Goal: Transaction & Acquisition: Purchase product/service

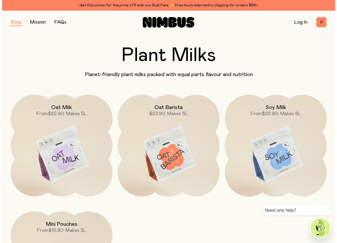
scroll to position [75, 0]
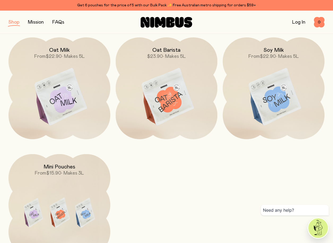
click at [62, 95] on img at bounding box center [59, 97] width 102 height 120
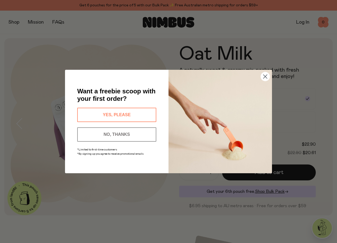
click at [118, 113] on button "YES, PLEASE" at bounding box center [116, 115] width 79 height 14
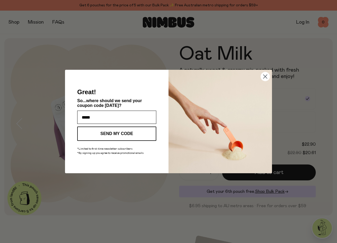
type input "**********"
click at [120, 131] on button "SEND MY CODE" at bounding box center [116, 133] width 79 height 14
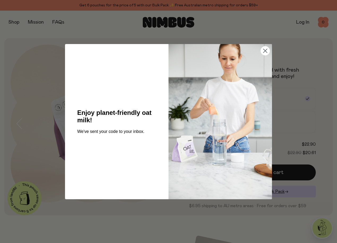
click at [264, 51] on circle "Close dialog" at bounding box center [265, 50] width 9 height 9
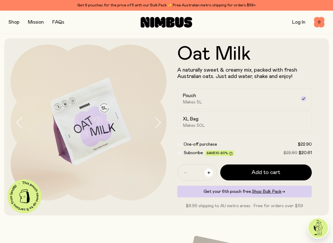
click at [209, 171] on button "button" at bounding box center [208, 172] width 8 height 8
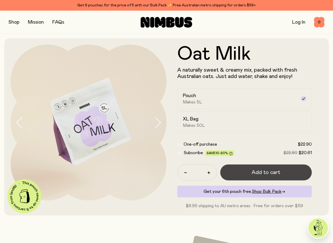
click at [262, 171] on span "Add to cart" at bounding box center [265, 172] width 29 height 7
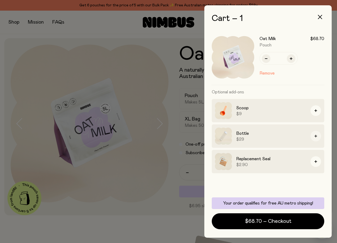
click at [316, 135] on icon "button" at bounding box center [315, 136] width 3 height 3
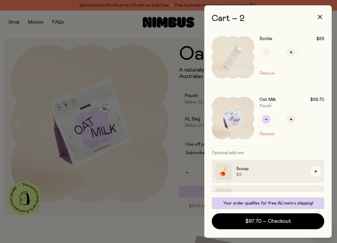
click at [266, 120] on icon "button" at bounding box center [266, 119] width 3 height 3
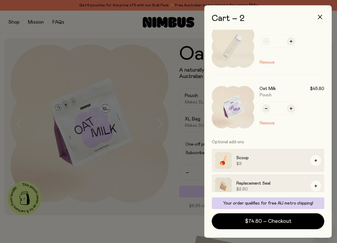
scroll to position [16, 0]
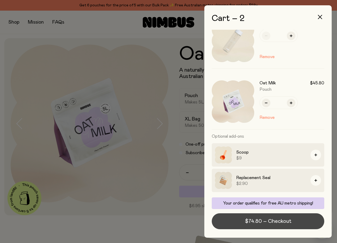
click at [283, 220] on span "$74.80 – Checkout" at bounding box center [268, 220] width 46 height 7
